Goal: Task Accomplishment & Management: Use online tool/utility

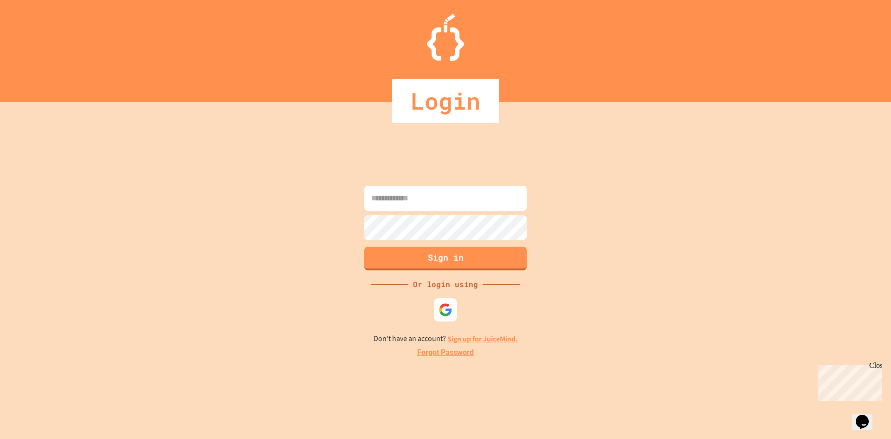
click at [385, 204] on input at bounding box center [445, 198] width 162 height 25
type input "**********"
click at [422, 258] on button "Sign in" at bounding box center [445, 258] width 162 height 24
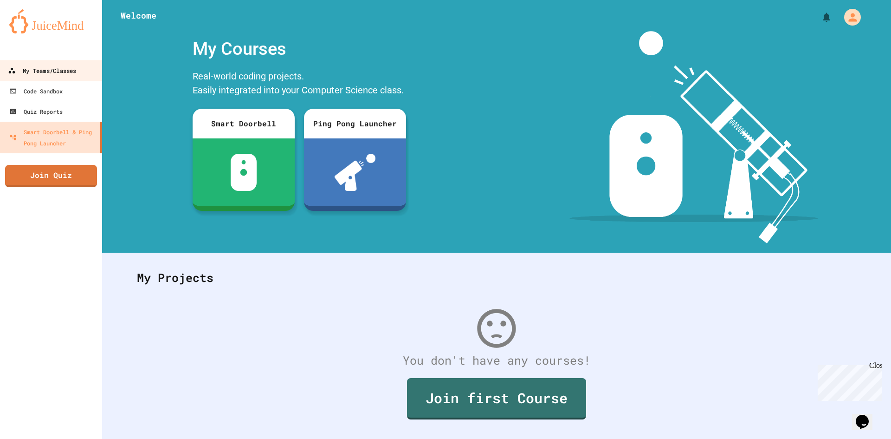
click at [26, 68] on div "My Teams/Classes" at bounding box center [42, 71] width 68 height 12
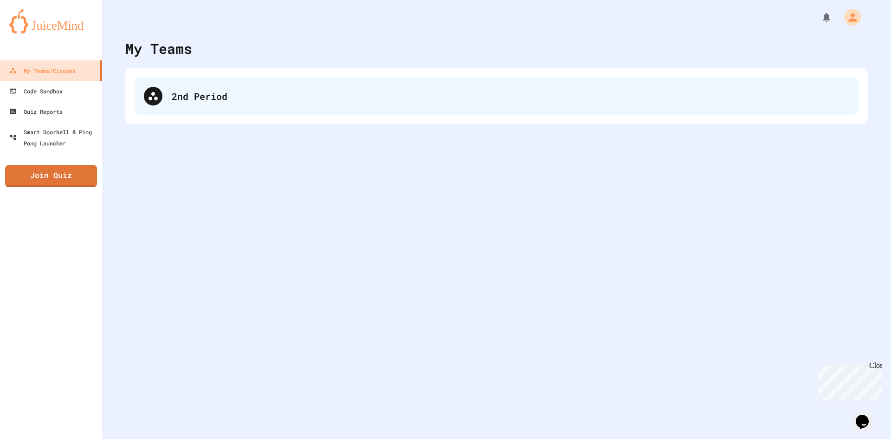
click at [181, 103] on div "2nd Period" at bounding box center [497, 95] width 724 height 37
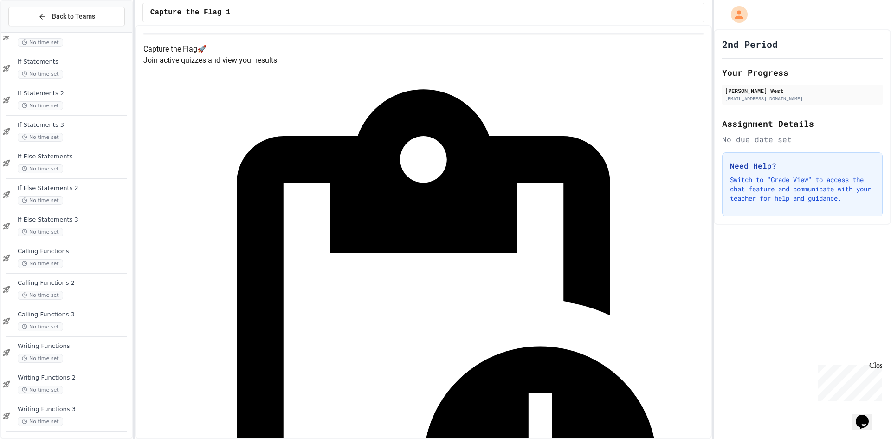
scroll to position [560, 0]
click at [80, 378] on span "Writing Functions 2" at bounding box center [74, 375] width 113 height 8
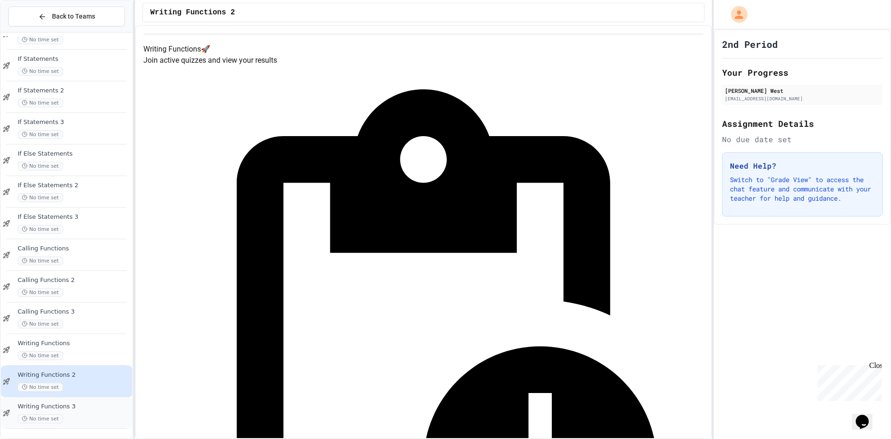
click at [75, 410] on div "Writing Functions 3 No time set" at bounding box center [74, 412] width 113 height 20
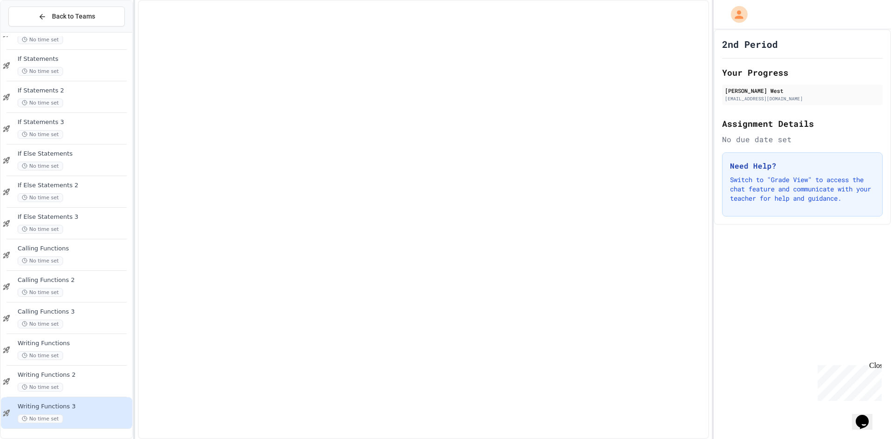
scroll to position [549, 0]
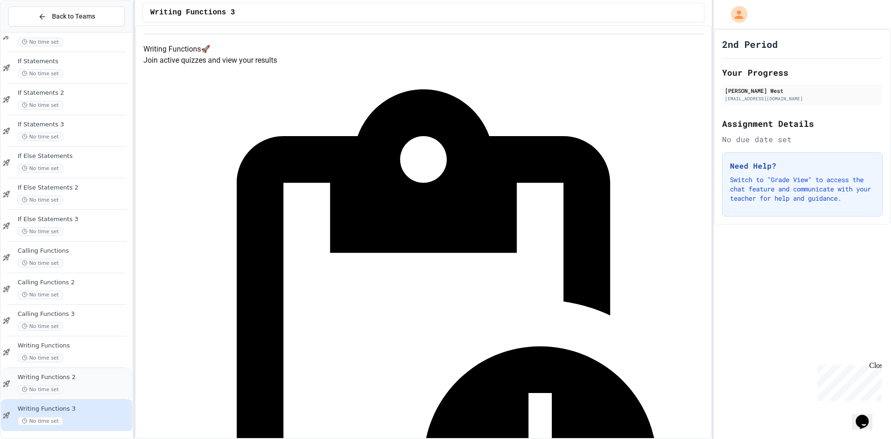
scroll to position [560, 0]
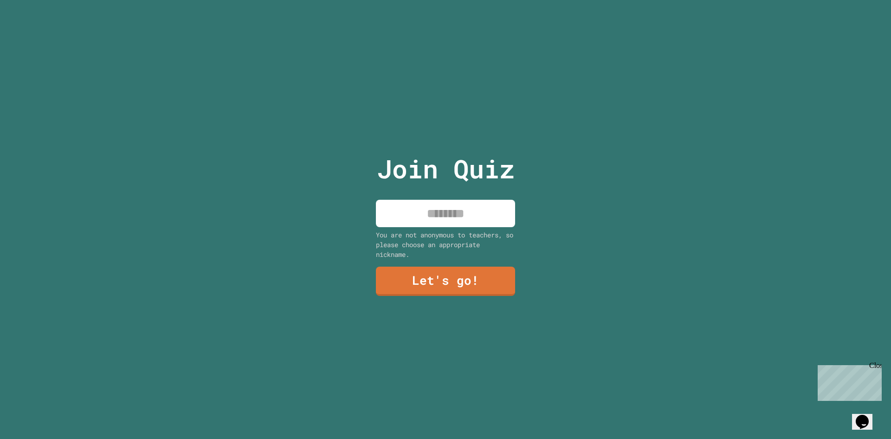
click at [454, 215] on input at bounding box center [445, 213] width 139 height 27
type input "******"
click at [465, 283] on link "Let's go!" at bounding box center [445, 280] width 139 height 29
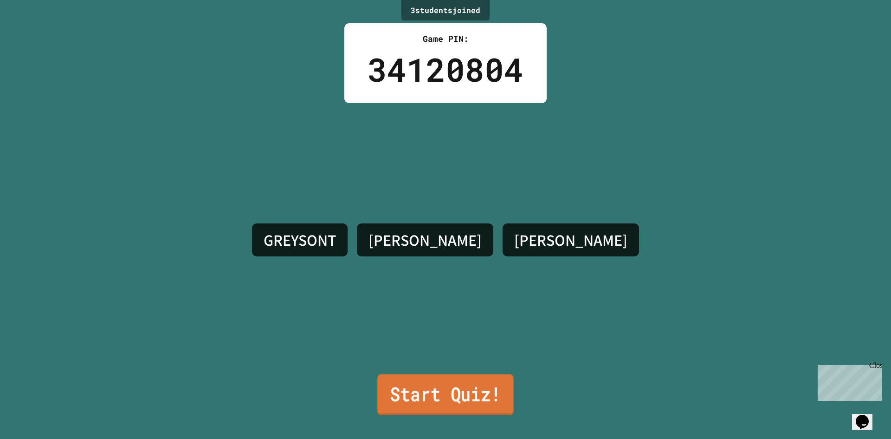
click at [448, 374] on link "Start Quiz!" at bounding box center [445, 394] width 136 height 41
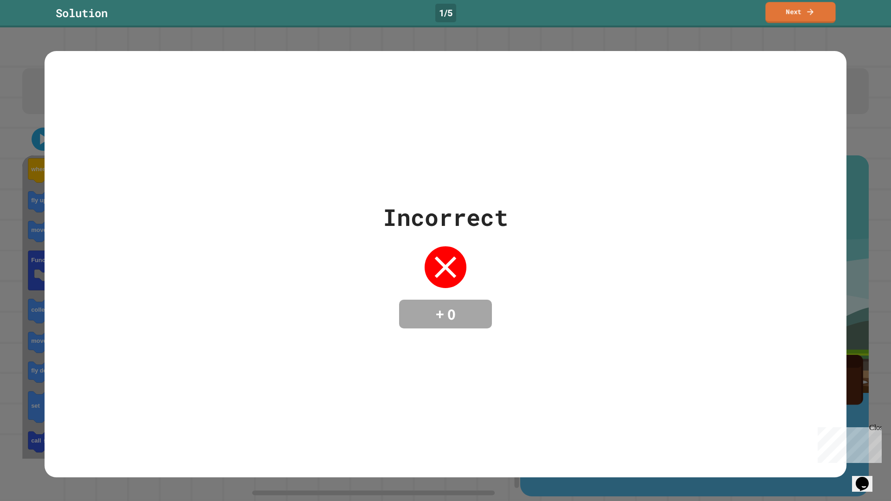
click at [787, 6] on link "Next" at bounding box center [800, 12] width 70 height 21
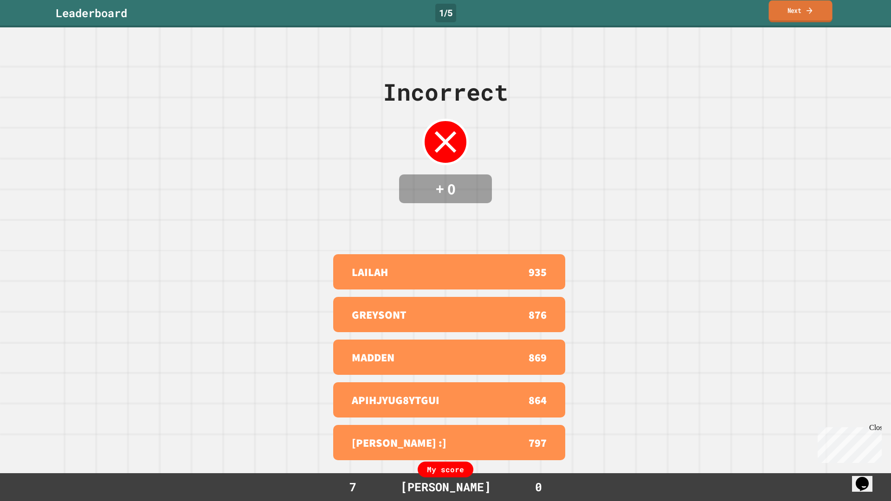
click at [779, 13] on link "Next" at bounding box center [800, 11] width 64 height 22
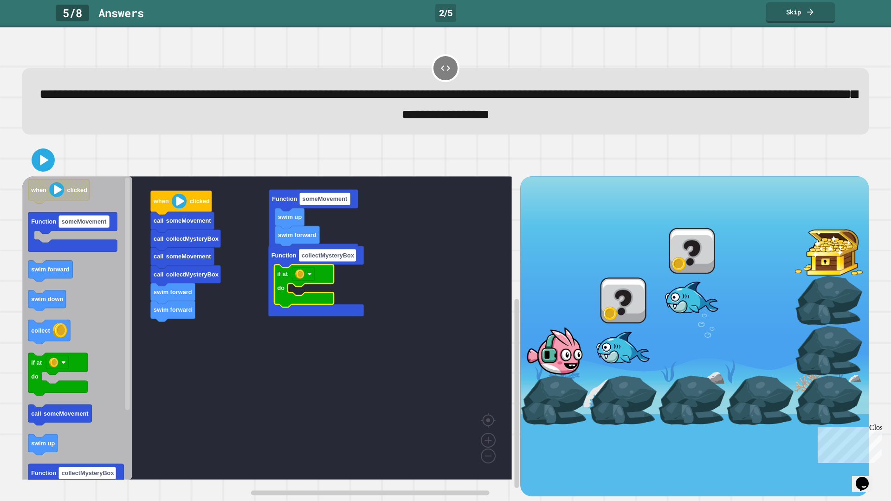
drag, startPoint x: 21, startPoint y: 332, endPoint x: 90, endPoint y: 334, distance: 68.2
click at [90, 334] on div "swim forward swim forward call collectMysteryBox call someMovement call collect…" at bounding box center [445, 320] width 855 height 362
drag, startPoint x: 15, startPoint y: 330, endPoint x: 82, endPoint y: 330, distance: 66.4
click at [82, 330] on div "**********" at bounding box center [445, 264] width 891 height 474
click at [27, 165] on div at bounding box center [445, 160] width 846 height 32
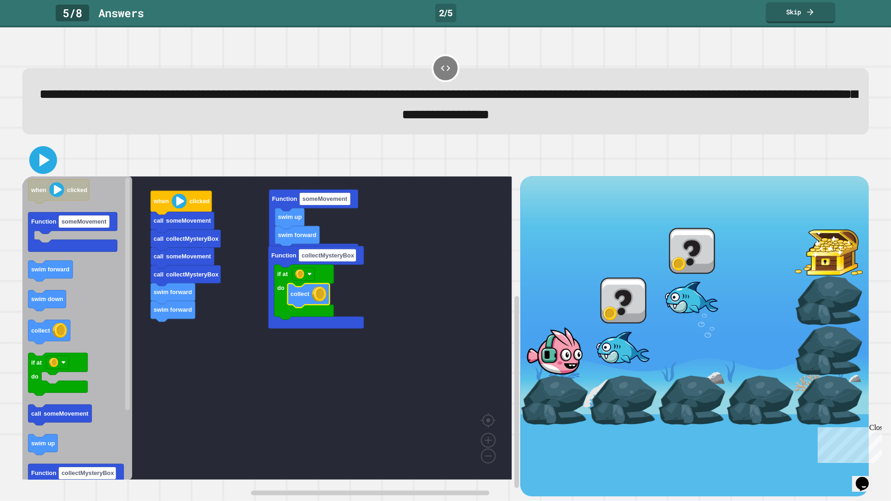
click at [36, 160] on icon at bounding box center [43, 160] width 22 height 22
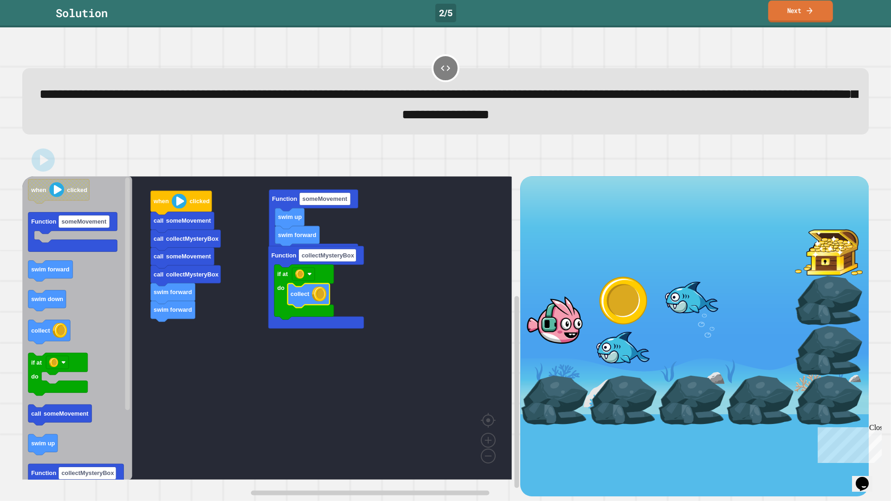
click at [786, 19] on link "Next" at bounding box center [800, 11] width 65 height 22
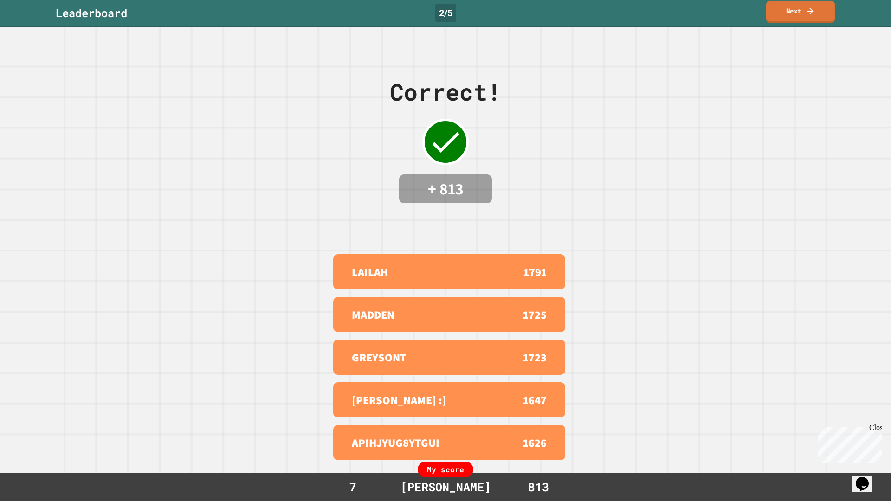
click at [786, 19] on link "Next" at bounding box center [800, 12] width 69 height 22
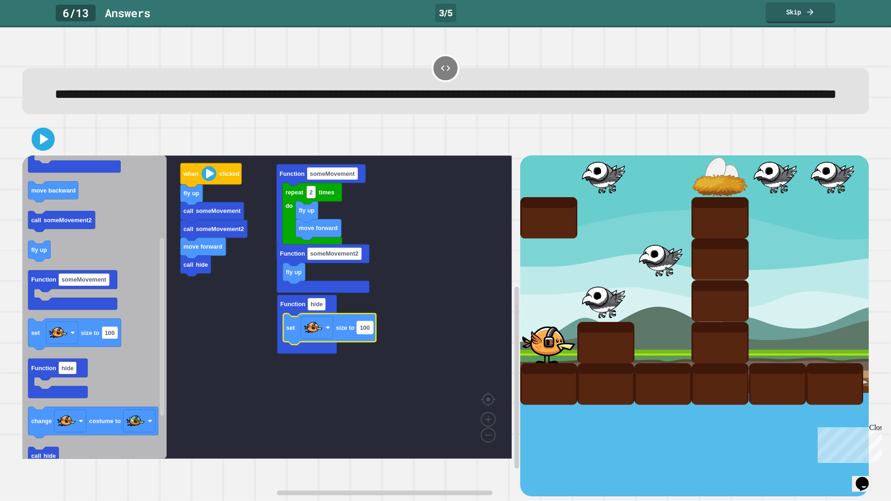
click at [364, 331] on text "100" at bounding box center [365, 327] width 10 height 7
type input "**"
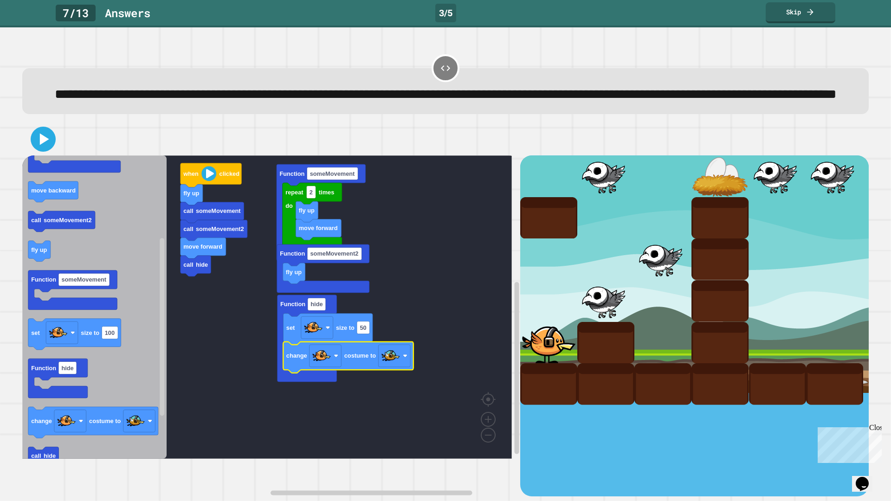
click at [43, 145] on icon at bounding box center [44, 140] width 9 height 12
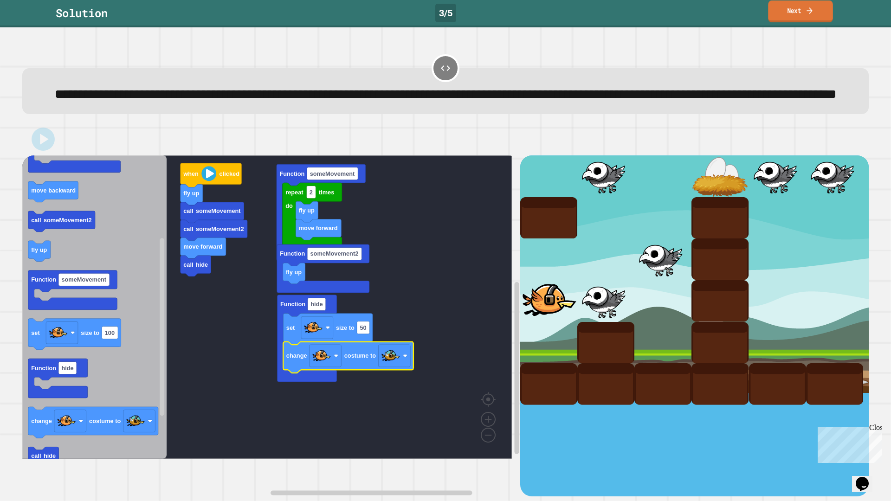
click at [794, 14] on link "Next" at bounding box center [800, 11] width 65 height 22
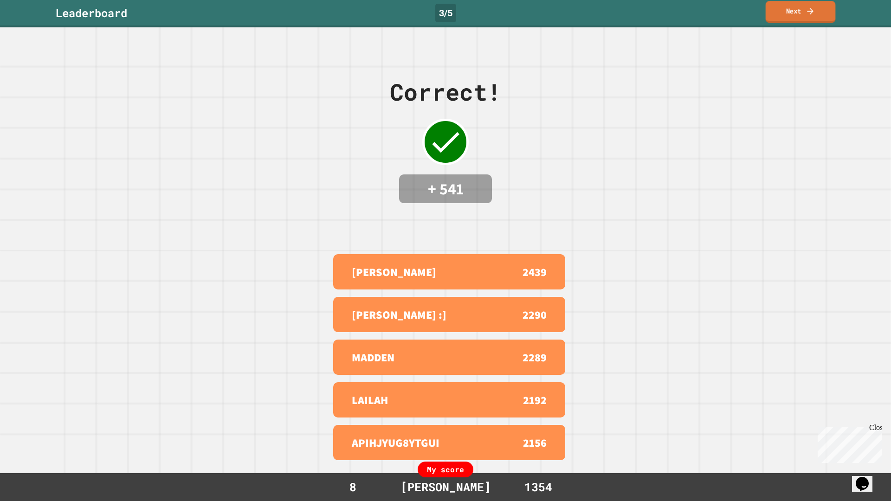
click at [794, 14] on link "Next" at bounding box center [801, 12] width 70 height 22
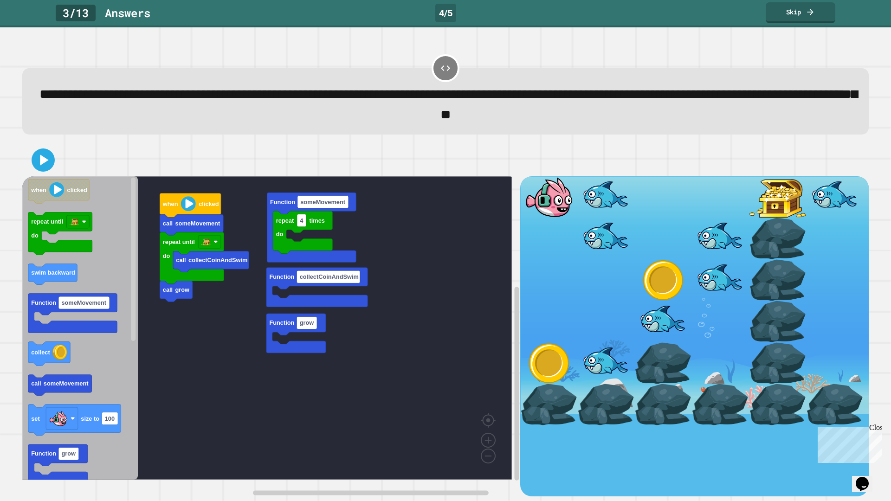
click at [737, 71] on div "**********" at bounding box center [445, 101] width 846 height 66
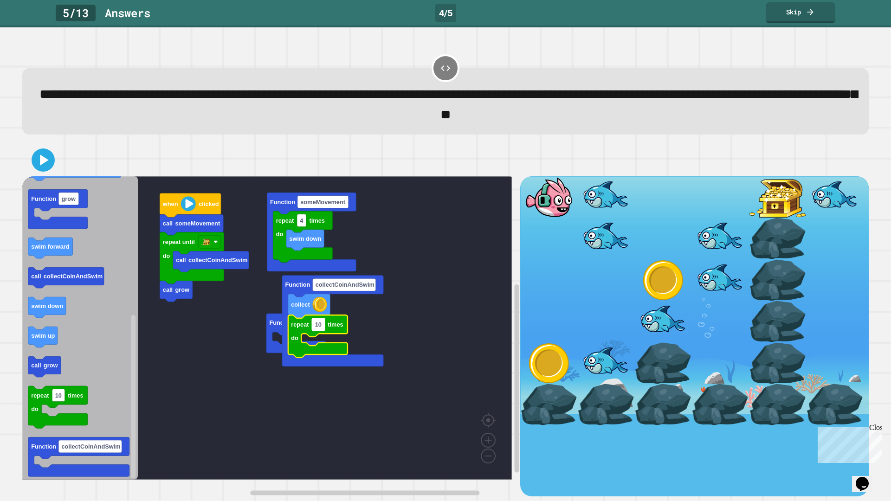
click at [319, 328] on text "10" at bounding box center [318, 324] width 6 height 7
type input "*"
click at [386, 346] on rect "Blockly Workspace" at bounding box center [267, 327] width 490 height 303
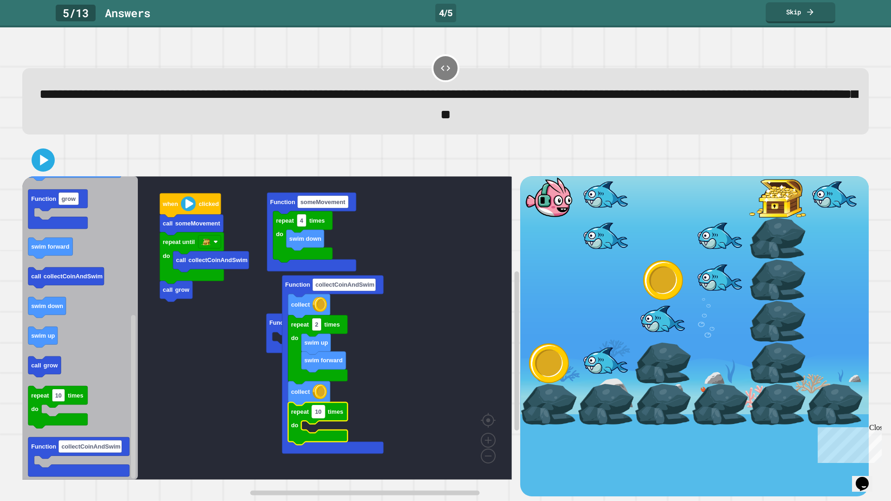
click at [315, 415] on text "10" at bounding box center [318, 411] width 6 height 7
type input "*"
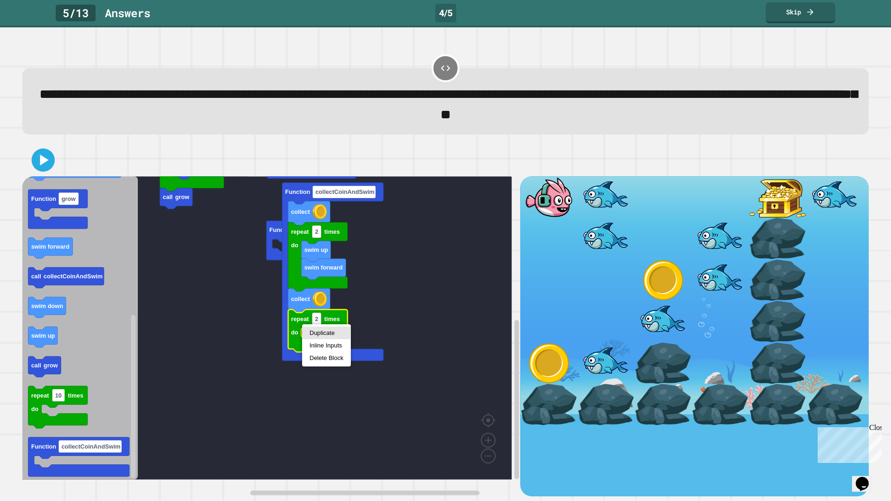
drag, startPoint x: 312, startPoint y: 330, endPoint x: 316, endPoint y: 353, distance: 23.0
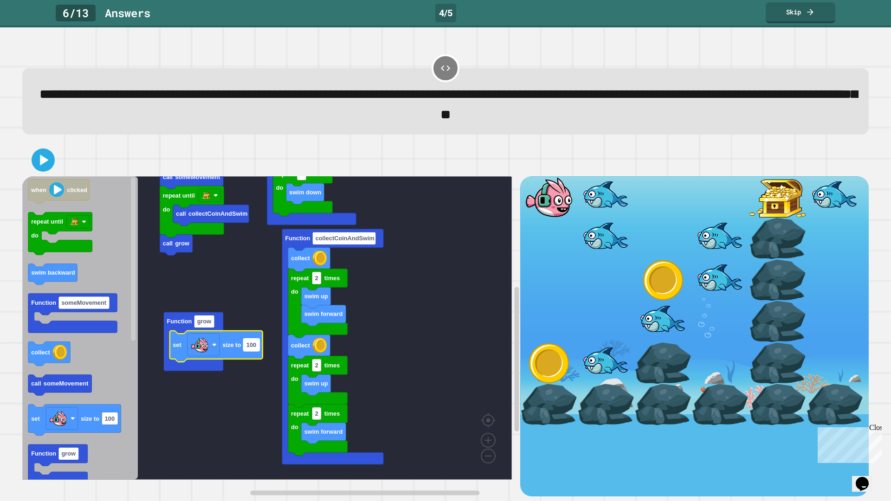
click at [257, 349] on rect "Blockly Workspace" at bounding box center [251, 344] width 16 height 13
type input "**********"
click at [35, 164] on icon at bounding box center [43, 160] width 22 height 22
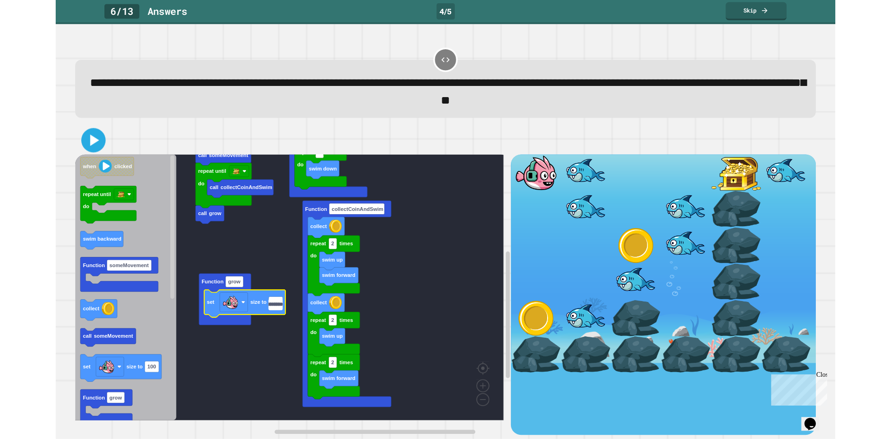
scroll to position [0, 0]
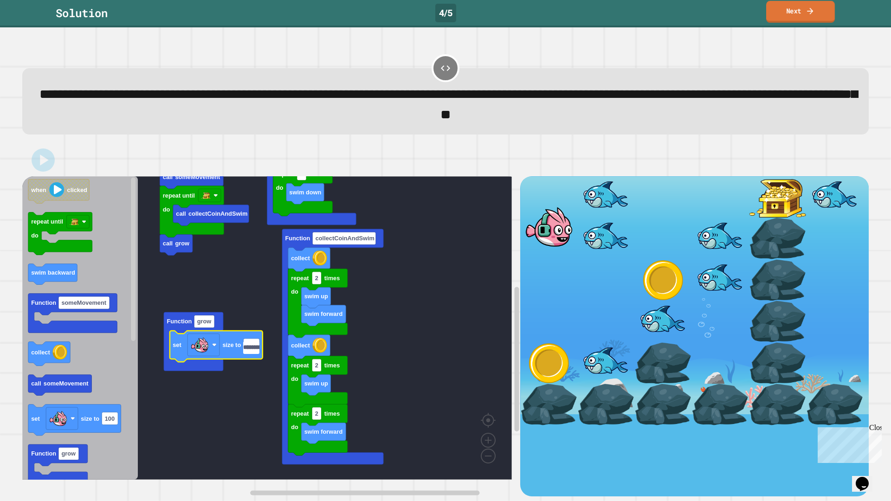
click at [787, 17] on link "Next" at bounding box center [800, 12] width 69 height 22
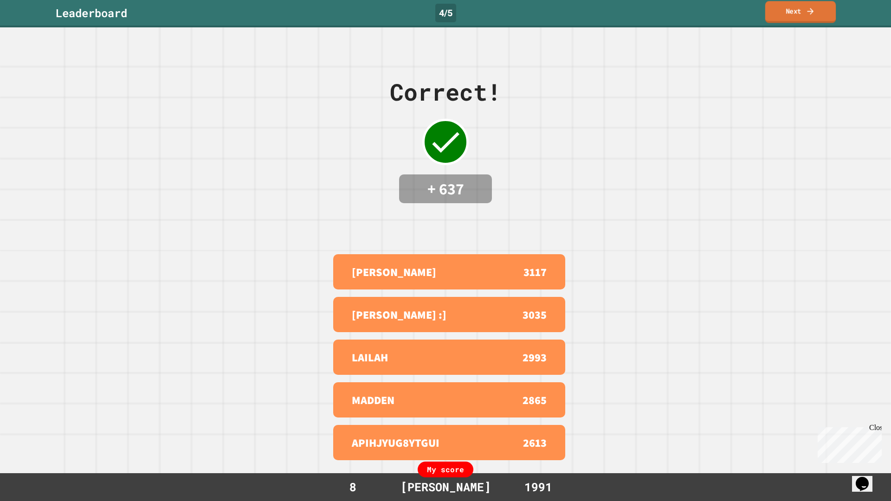
click at [787, 17] on link "Next" at bounding box center [800, 12] width 71 height 22
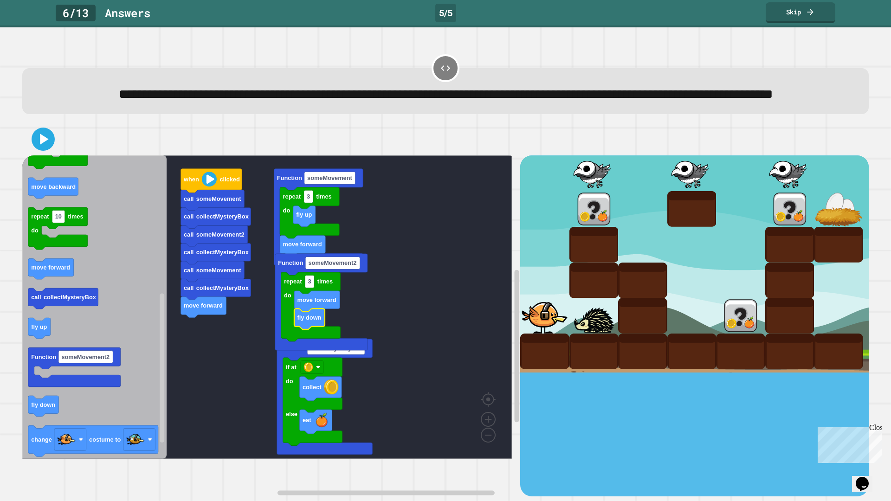
drag, startPoint x: 60, startPoint y: 159, endPoint x: 53, endPoint y: 164, distance: 8.4
click at [60, 155] on div at bounding box center [445, 139] width 846 height 32
click at [47, 146] on icon at bounding box center [44, 139] width 10 height 13
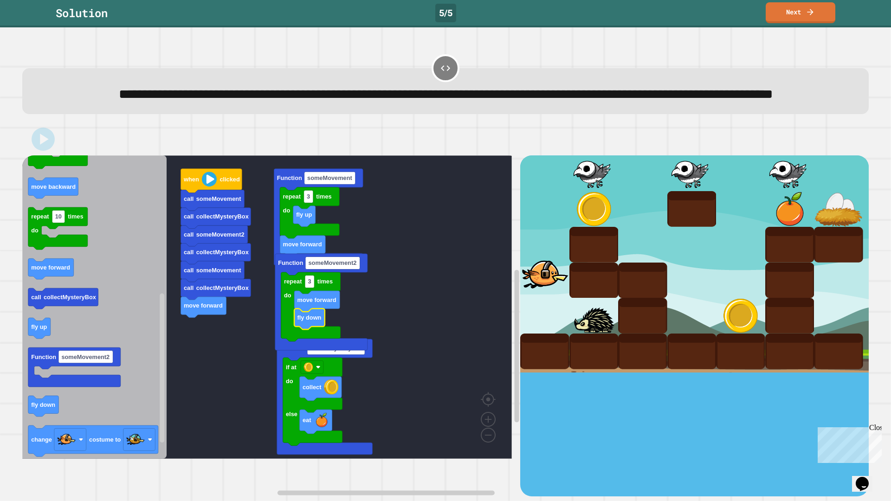
click at [781, 16] on div "Solution 5 / 5 Next" at bounding box center [445, 13] width 891 height 27
click at [781, 15] on link "Next" at bounding box center [800, 12] width 67 height 22
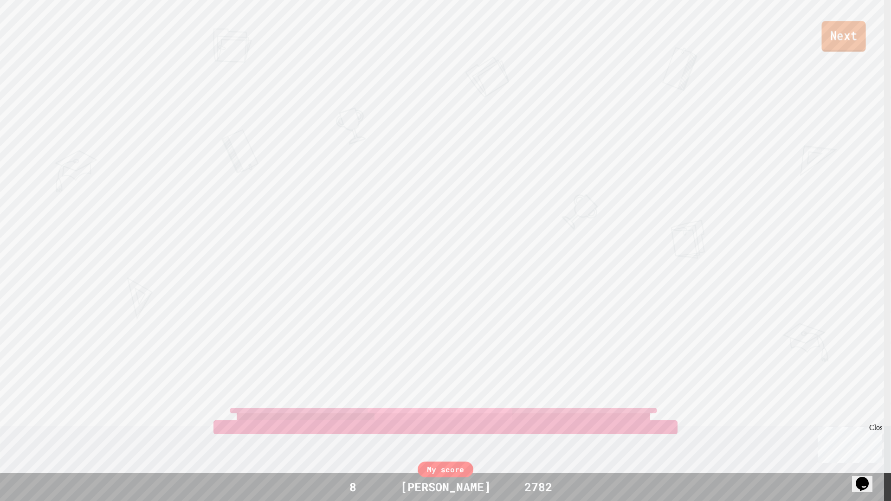
click at [829, 35] on link "Next" at bounding box center [843, 36] width 44 height 31
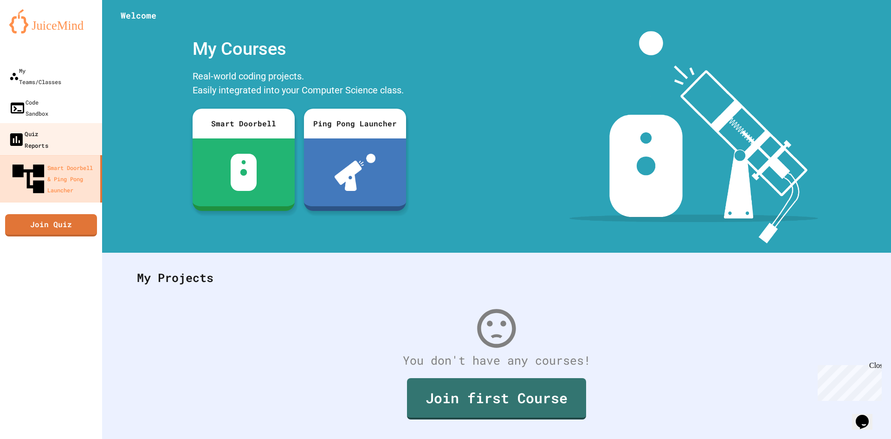
click at [30, 123] on link "Quiz Reports" at bounding box center [51, 139] width 105 height 32
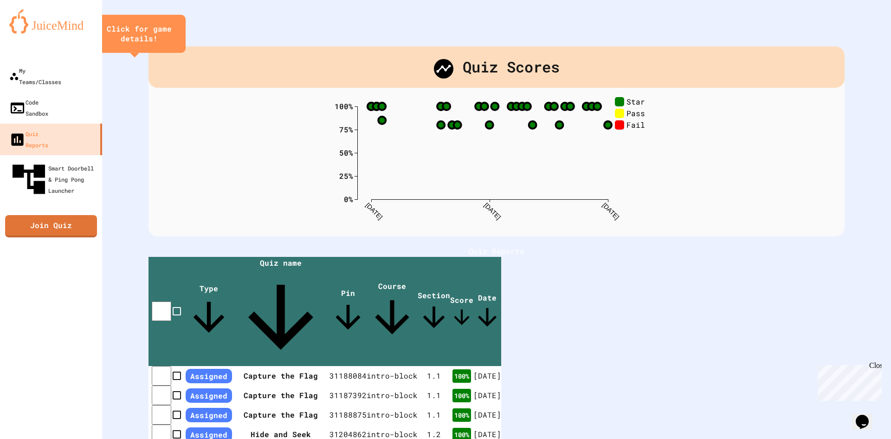
click at [176, 34] on icon "close" at bounding box center [176, 34] width 0 height 0
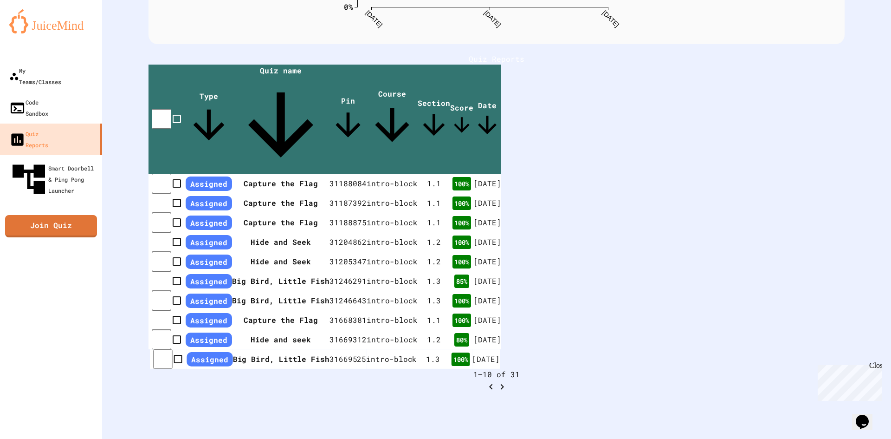
scroll to position [236, 0]
click at [872, 368] on div "Close" at bounding box center [875, 367] width 12 height 12
click at [838, 368] on div "Quiz Scores 0% 25% 50% 75% 100% [DATE] [DATE] [DATE] Star Pass Fail 0 % Course:…" at bounding box center [496, 123] width 789 height 631
click at [508, 381] on icon "Go to next page" at bounding box center [502, 386] width 11 height 11
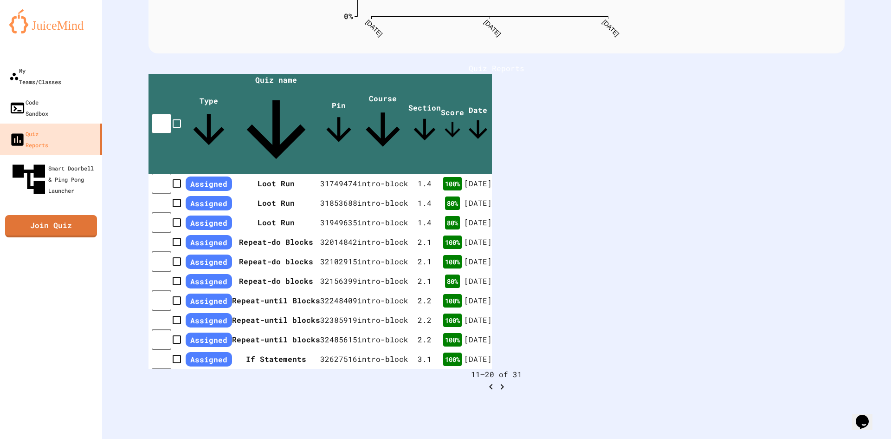
click at [508, 381] on icon "Go to next page" at bounding box center [502, 386] width 11 height 11
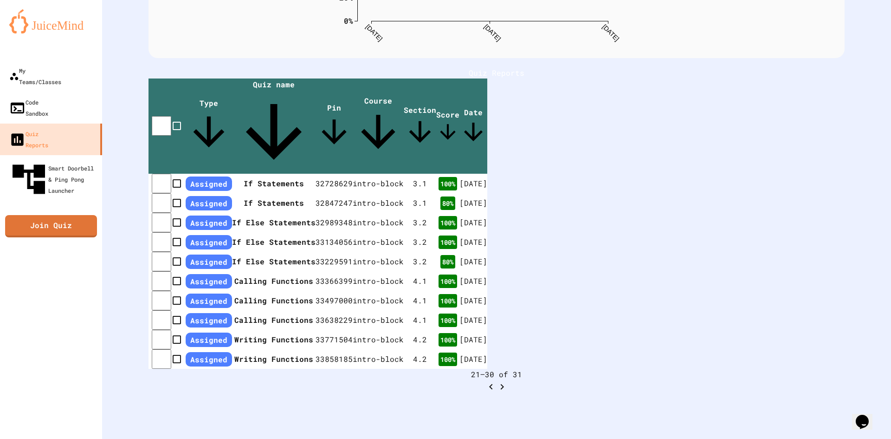
click at [508, 381] on icon "Go to next page" at bounding box center [502, 386] width 11 height 11
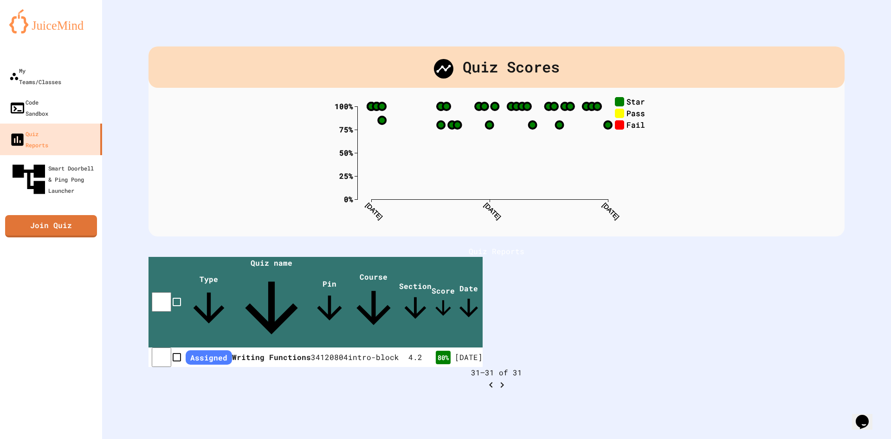
click at [627, 102] on text "Star" at bounding box center [635, 101] width 19 height 10
click at [632, 104] on text "Star" at bounding box center [635, 101] width 19 height 10
